Goal: Task Accomplishment & Management: Use online tool/utility

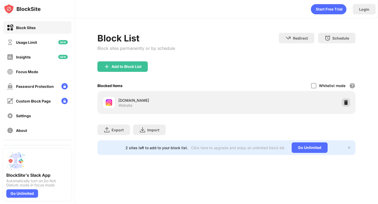
click at [345, 104] on img at bounding box center [345, 102] width 5 height 5
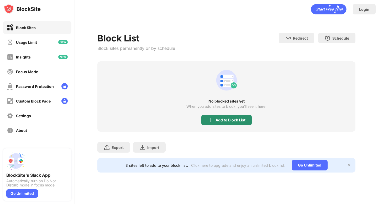
click at [216, 118] on div "Add to Block List" at bounding box center [230, 120] width 30 height 4
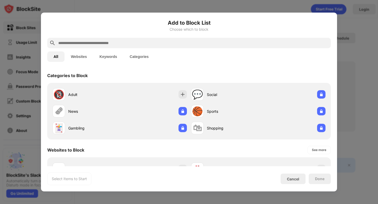
click at [122, 40] on input "text" at bounding box center [193, 43] width 271 height 6
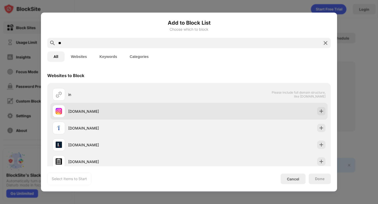
type input "**"
click at [161, 106] on div "[DOMAIN_NAME]" at bounding box center [120, 111] width 136 height 13
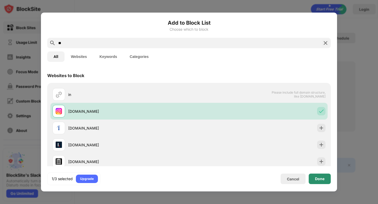
click at [319, 178] on div "Done" at bounding box center [319, 179] width 9 height 4
